Goal: Task Accomplishment & Management: Manage account settings

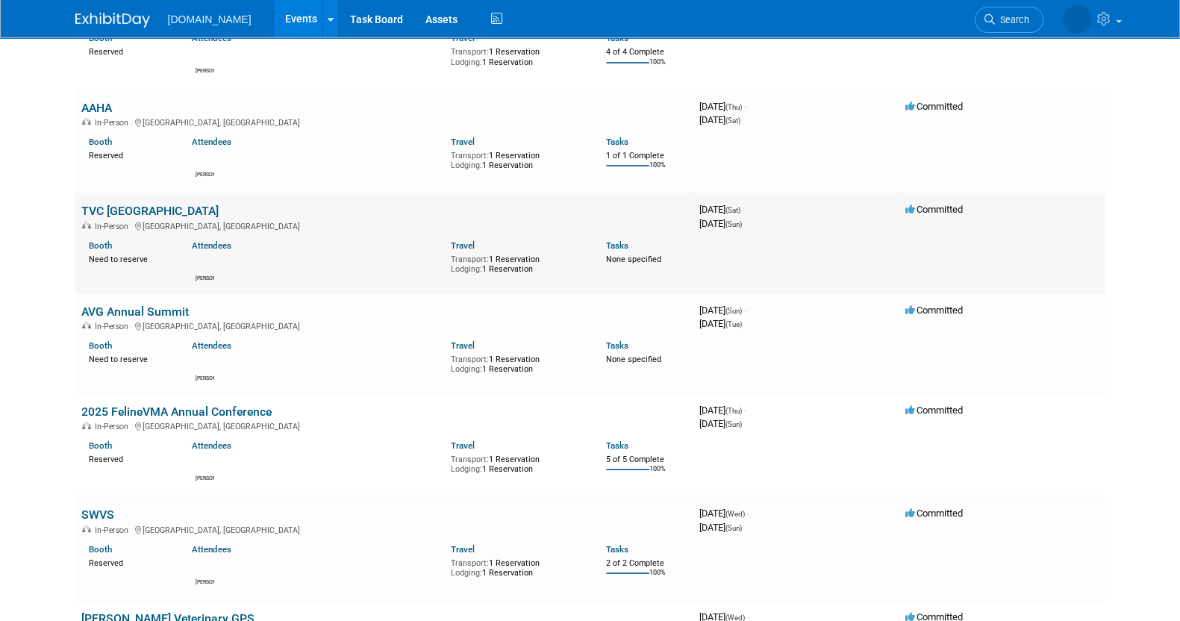
click at [131, 207] on link "TVC [GEOGRAPHIC_DATA]" at bounding box center [149, 211] width 137 height 14
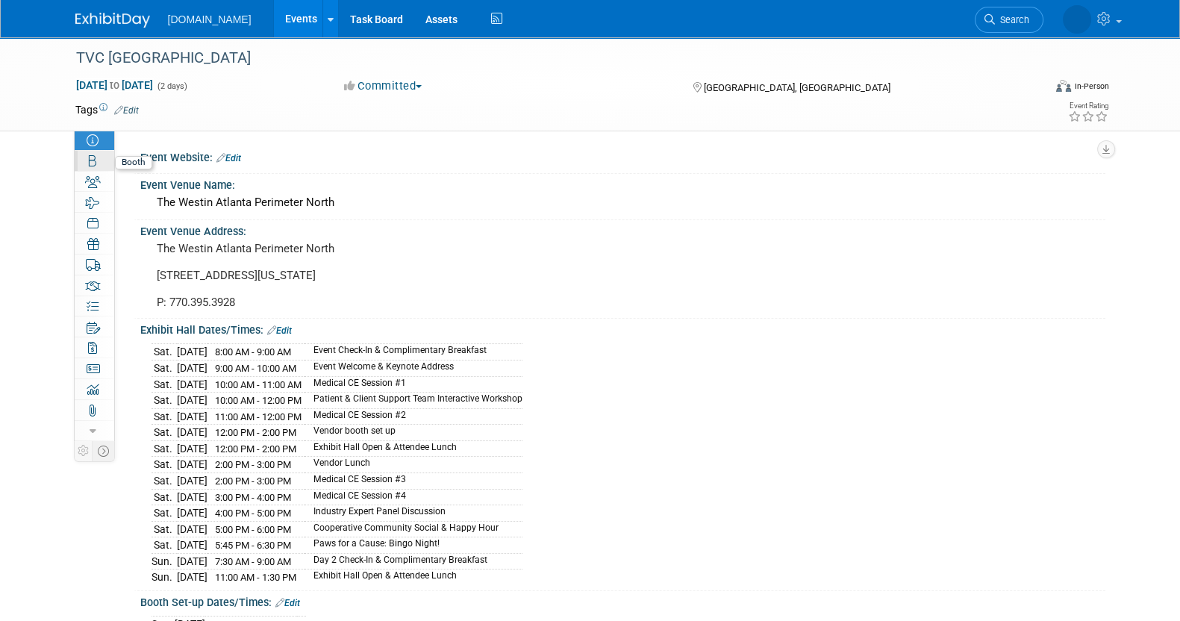
click at [97, 166] on link "Booth" at bounding box center [95, 161] width 40 height 20
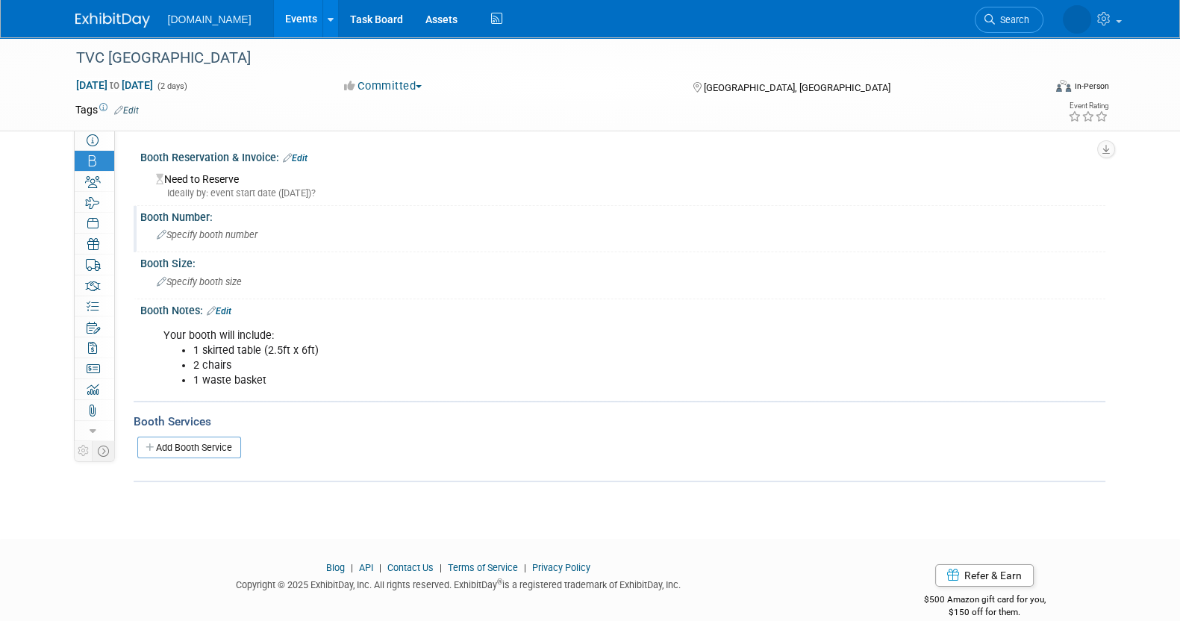
click at [246, 239] on span "Specify booth number" at bounding box center [207, 234] width 101 height 11
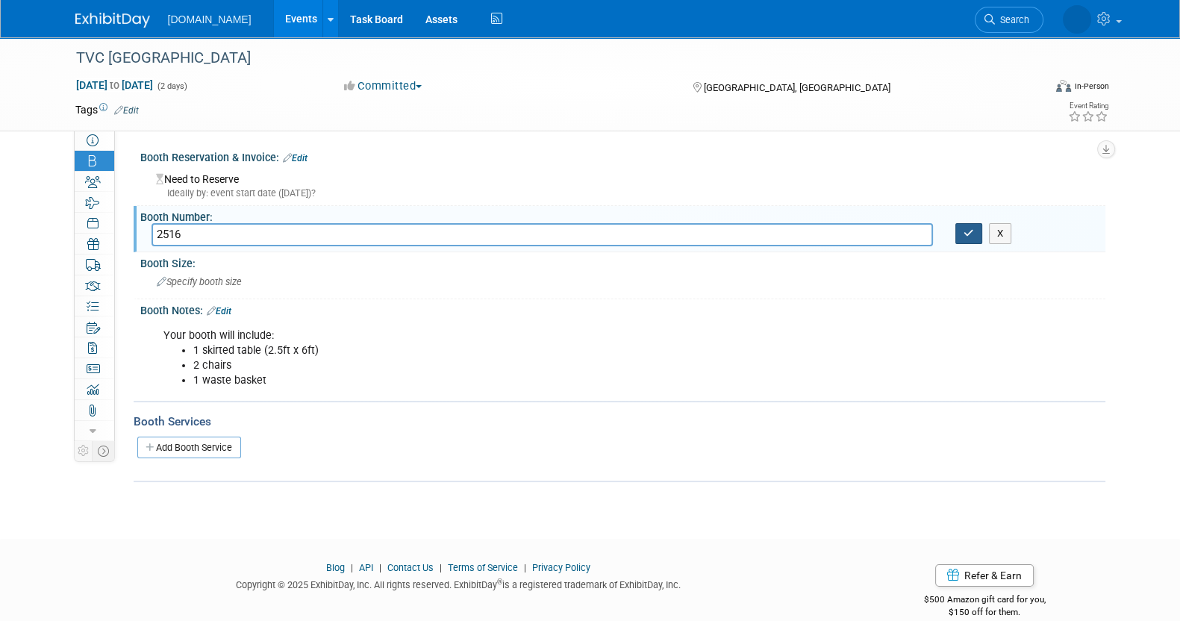
type input "2516"
click at [961, 242] on div "X" at bounding box center [1024, 233] width 161 height 21
click at [967, 233] on icon "button" at bounding box center [968, 233] width 10 height 10
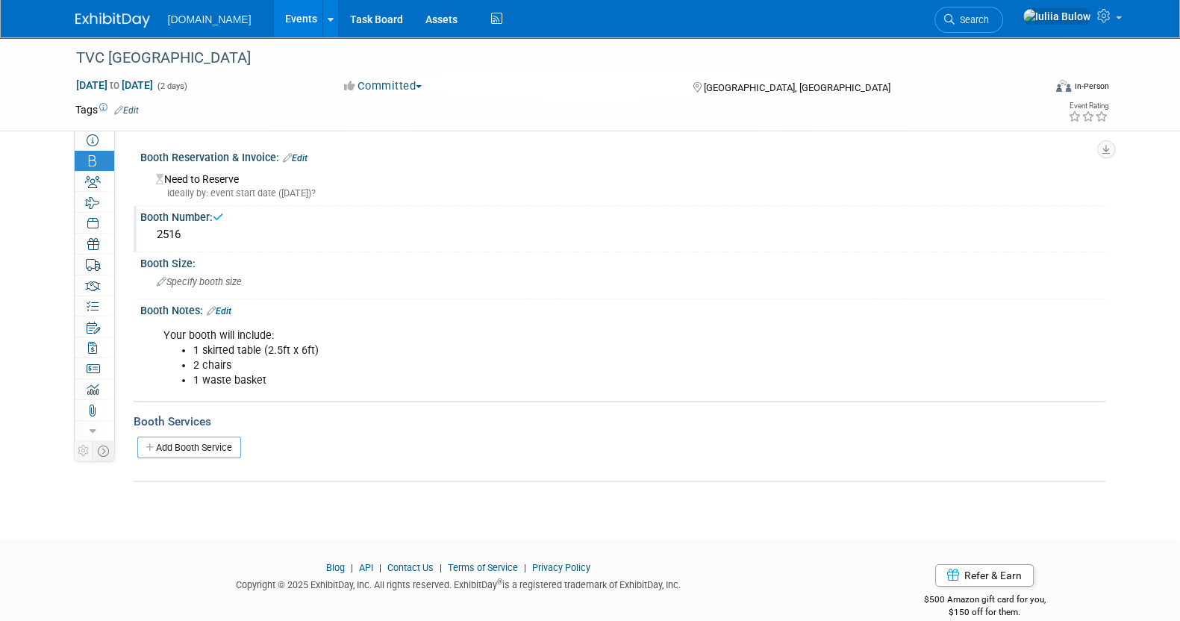
click at [331, 195] on div "Ideally by: event start date ([DATE])?" at bounding box center [625, 193] width 938 height 13
click at [302, 158] on link "Edit" at bounding box center [295, 158] width 25 height 10
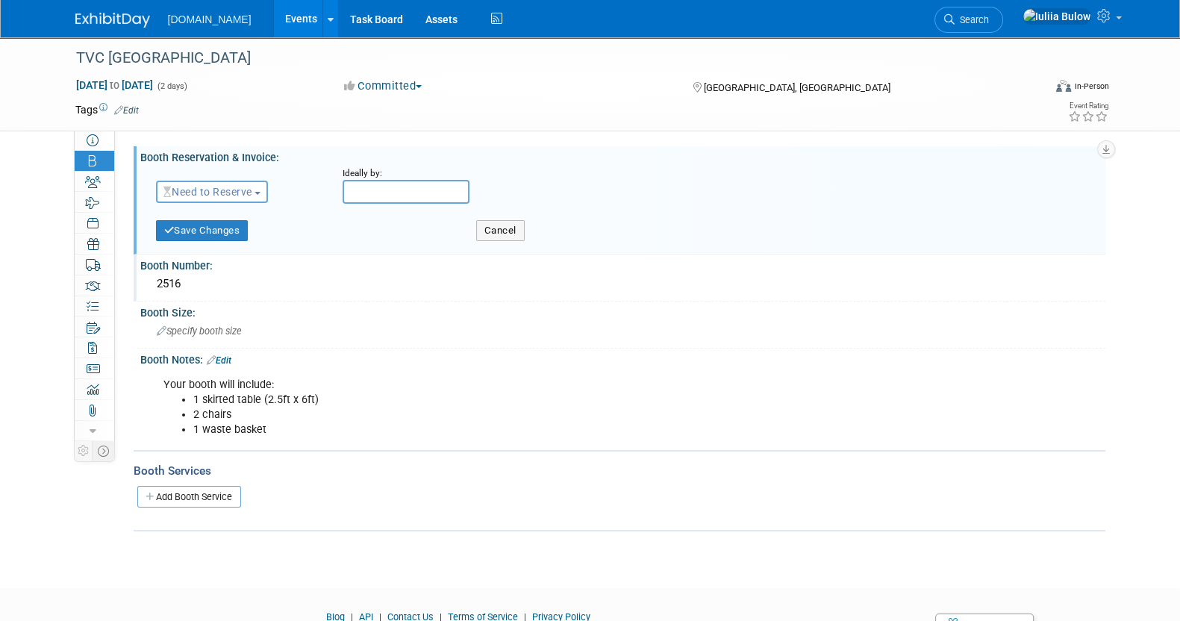
click at [232, 181] on button "Need to Reserve" at bounding box center [212, 192] width 113 height 22
click at [231, 234] on link "Reserved" at bounding box center [237, 238] width 160 height 21
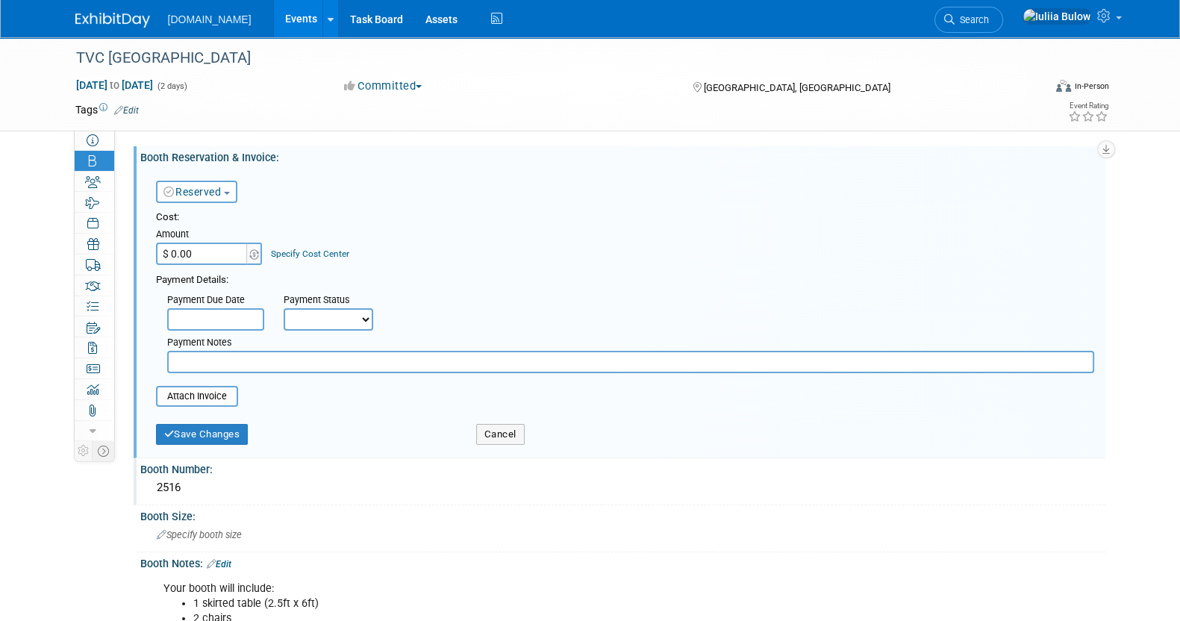
click at [198, 442] on div "Save Changes Cancel" at bounding box center [625, 433] width 938 height 38
click at [200, 434] on button "Save Changes" at bounding box center [202, 434] width 93 height 21
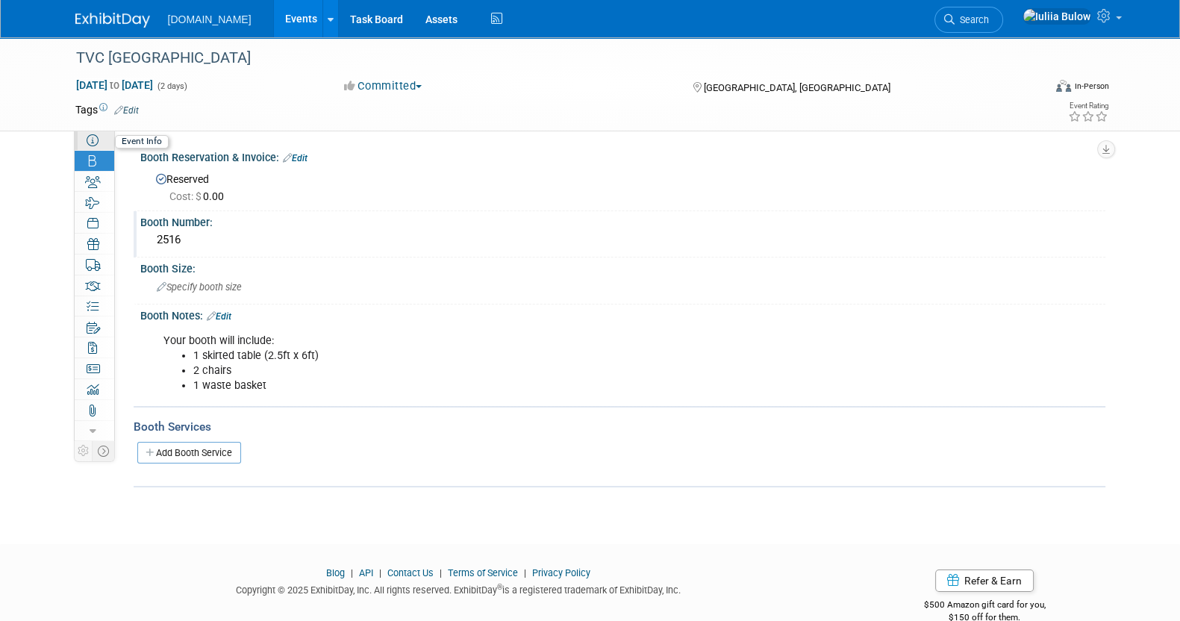
click at [91, 134] on link "Event Information" at bounding box center [95, 140] width 40 height 20
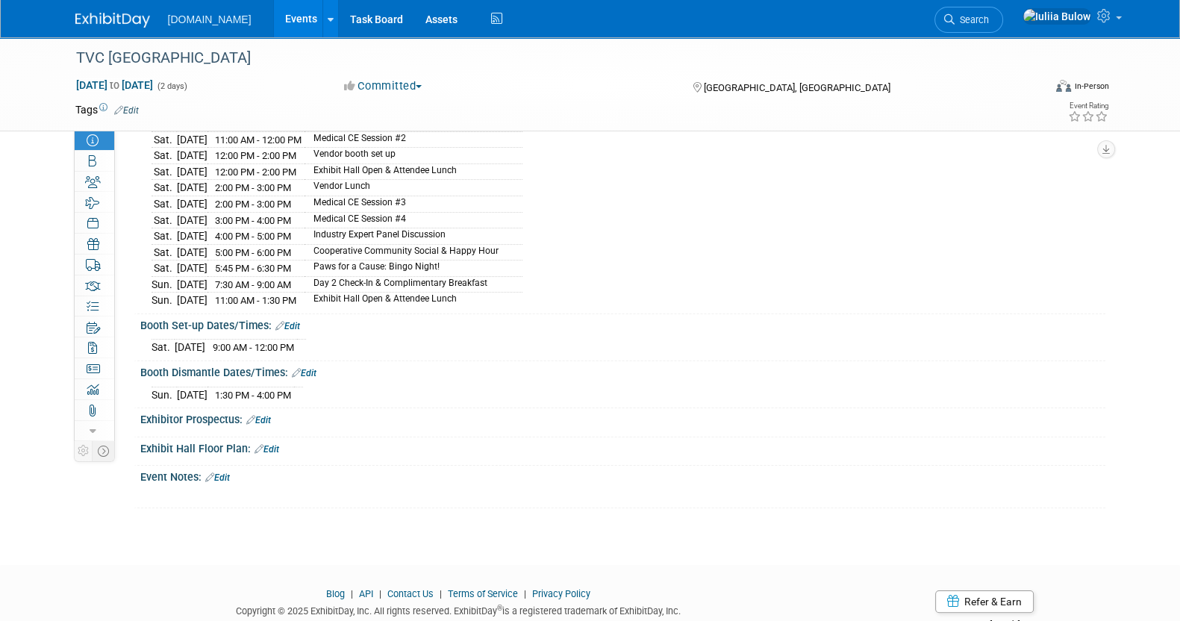
scroll to position [313, 0]
